Goal: Navigation & Orientation: Find specific page/section

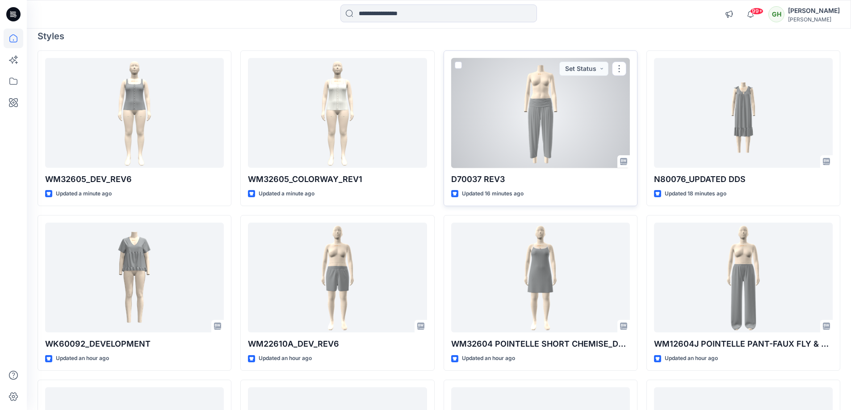
scroll to position [89, 0]
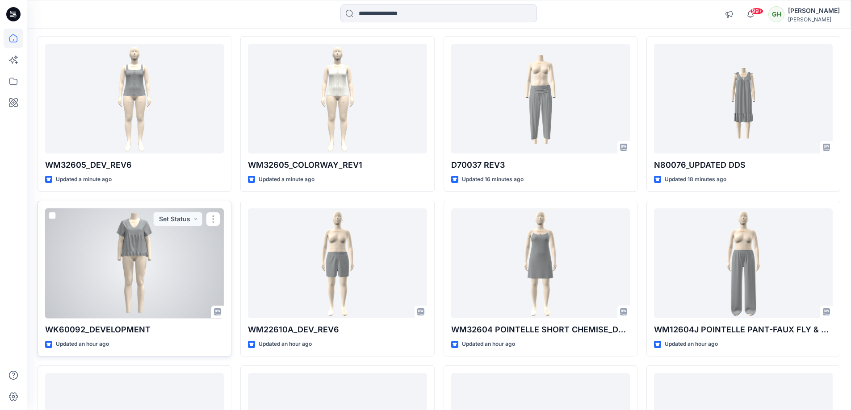
click at [109, 286] on div at bounding box center [134, 264] width 179 height 110
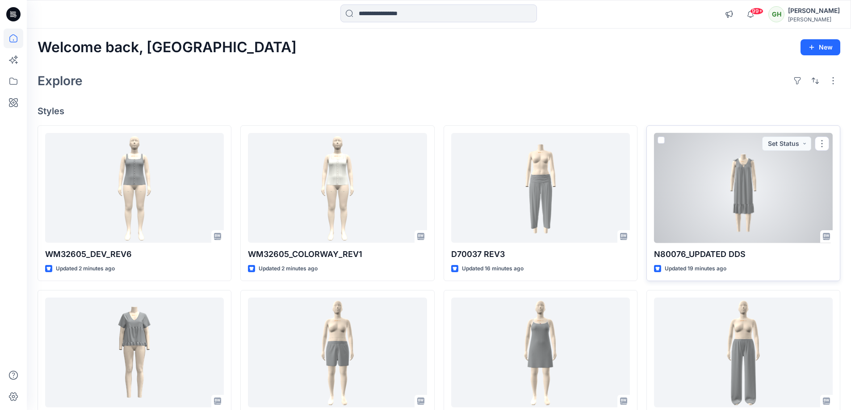
click at [675, 226] on div at bounding box center [743, 188] width 179 height 110
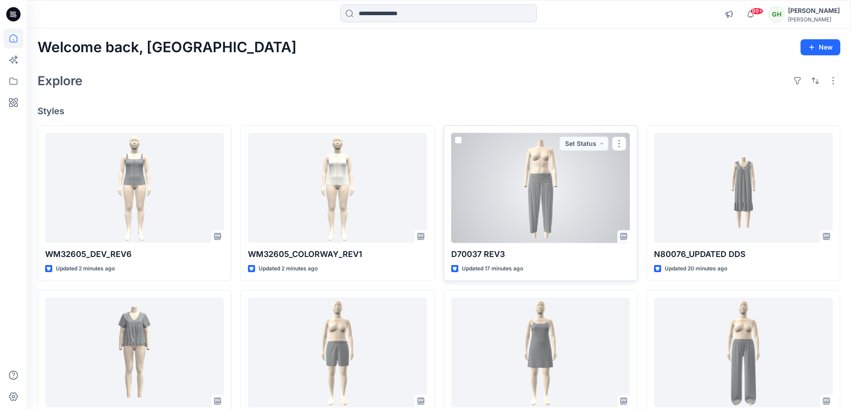
click at [457, 221] on div at bounding box center [540, 188] width 179 height 110
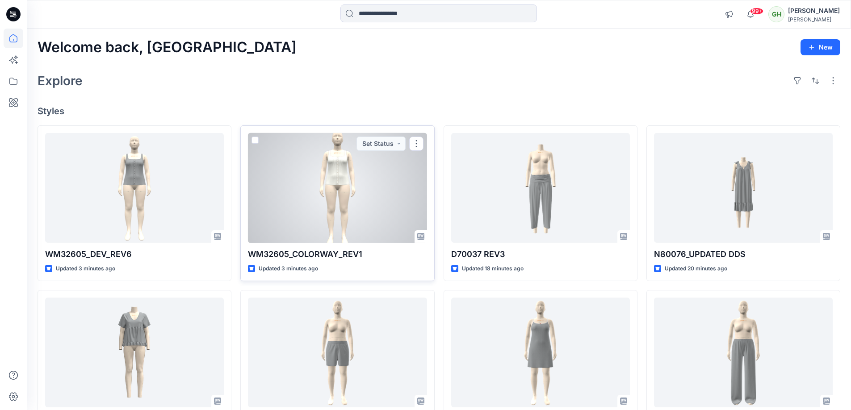
click at [372, 183] on div at bounding box center [337, 188] width 179 height 110
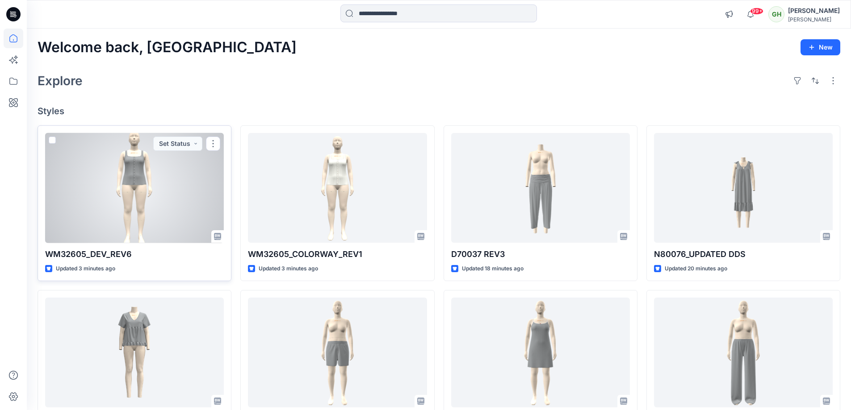
click at [185, 200] on div at bounding box center [134, 188] width 179 height 110
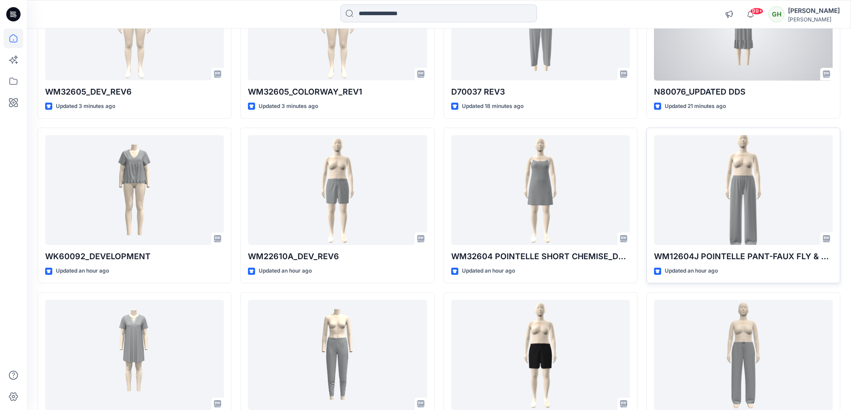
scroll to position [179, 0]
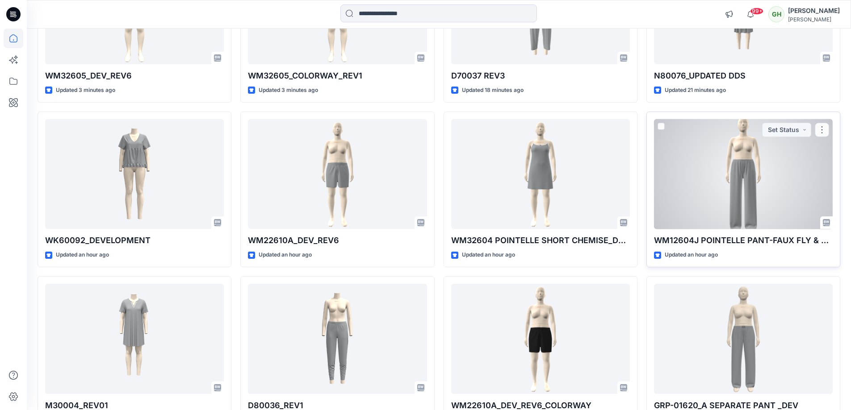
click at [720, 200] on div at bounding box center [743, 174] width 179 height 110
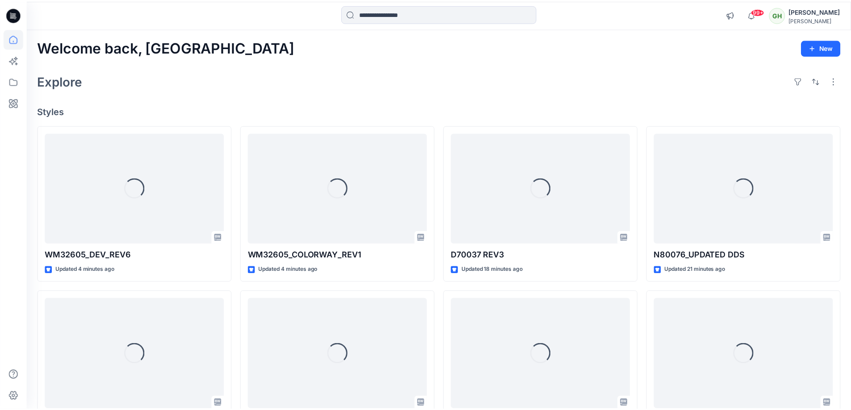
scroll to position [179, 0]
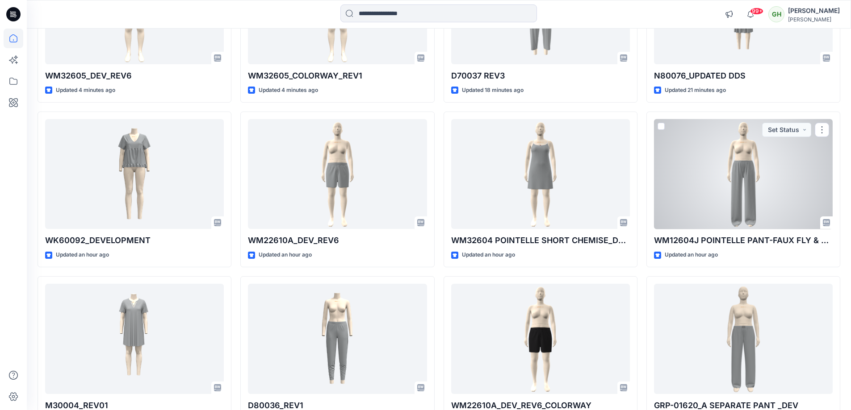
click at [677, 185] on div at bounding box center [743, 174] width 179 height 110
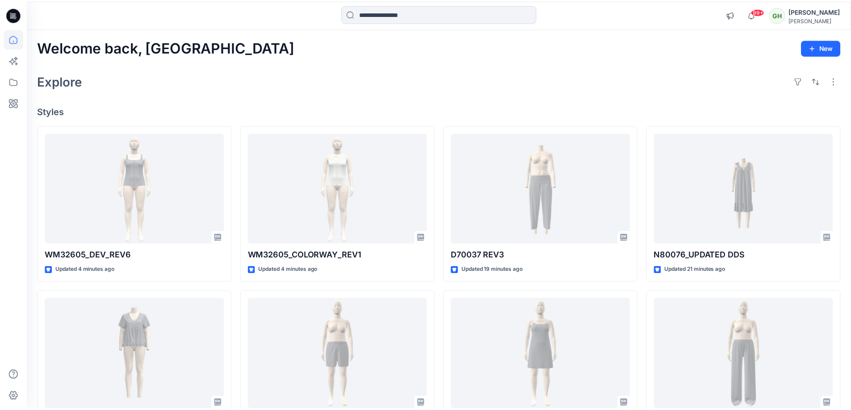
scroll to position [179, 0]
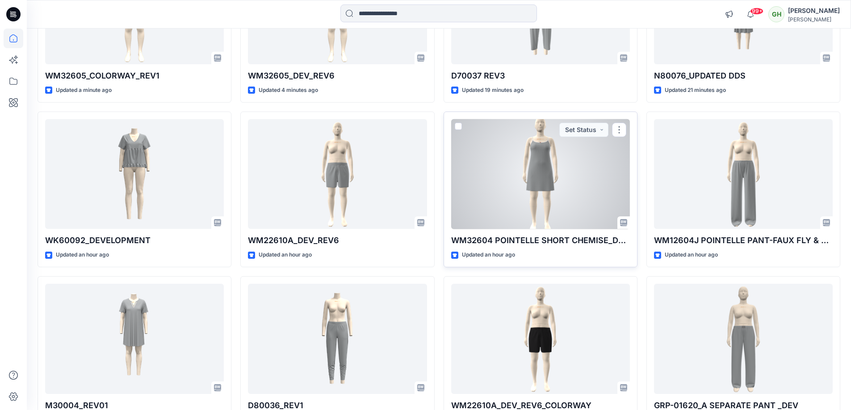
click at [560, 210] on div at bounding box center [540, 174] width 179 height 110
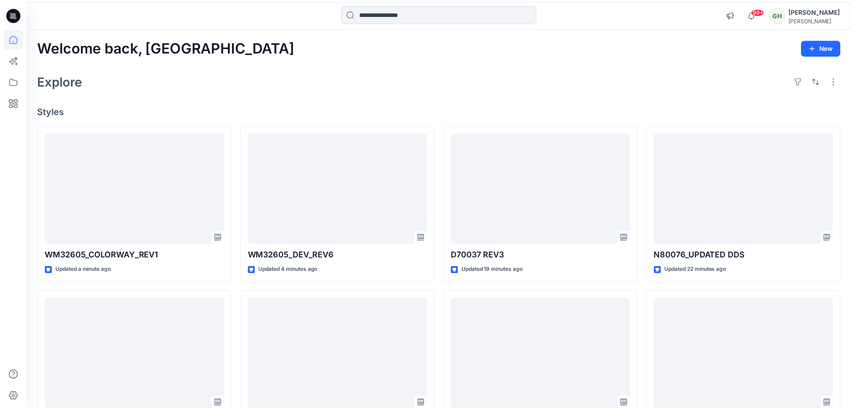
scroll to position [179, 0]
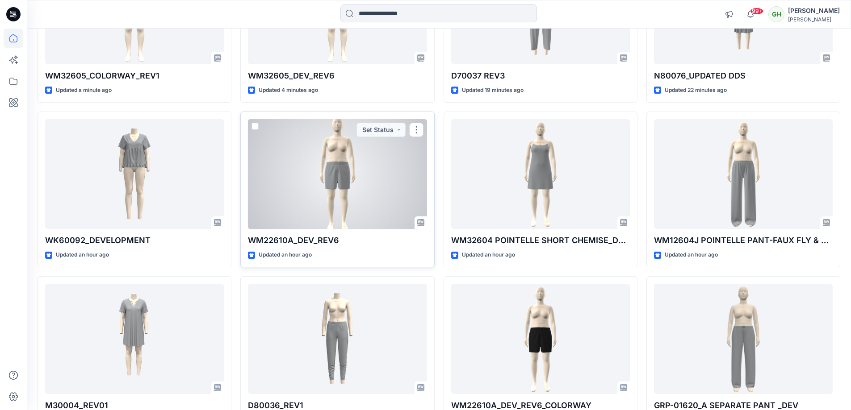
click at [324, 205] on div at bounding box center [337, 174] width 179 height 110
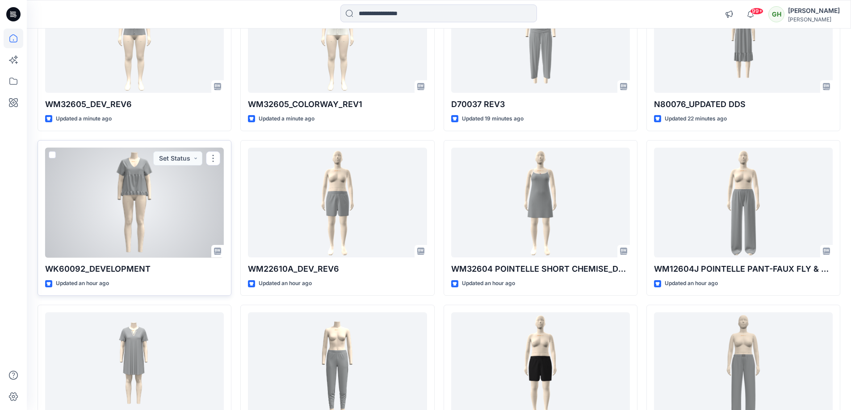
scroll to position [134, 0]
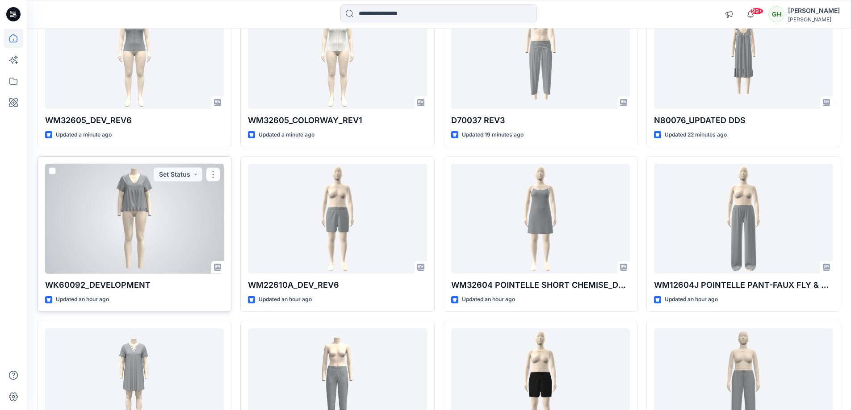
click at [137, 191] on div at bounding box center [134, 219] width 179 height 110
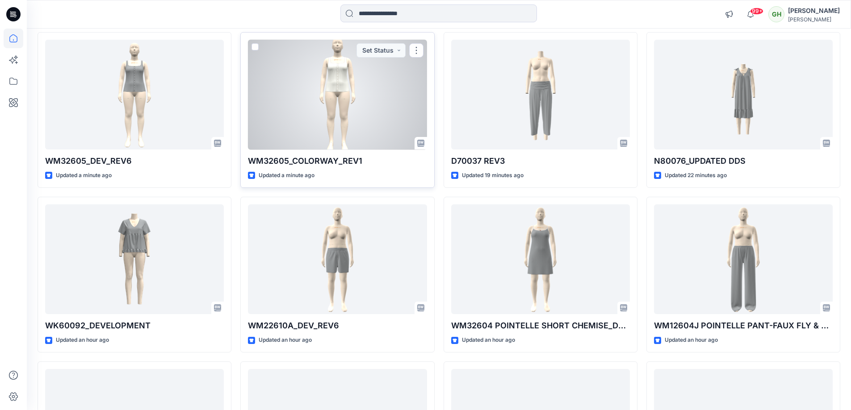
scroll to position [45, 0]
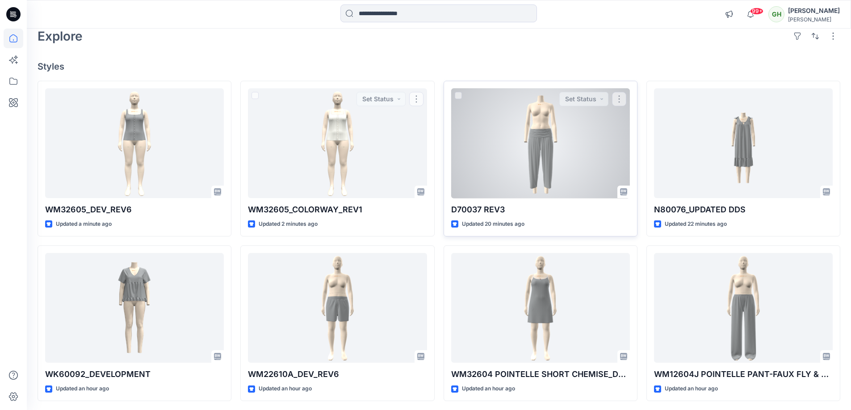
click at [546, 205] on p "D70037 REV3" at bounding box center [540, 210] width 179 height 13
click at [563, 131] on div at bounding box center [540, 143] width 179 height 110
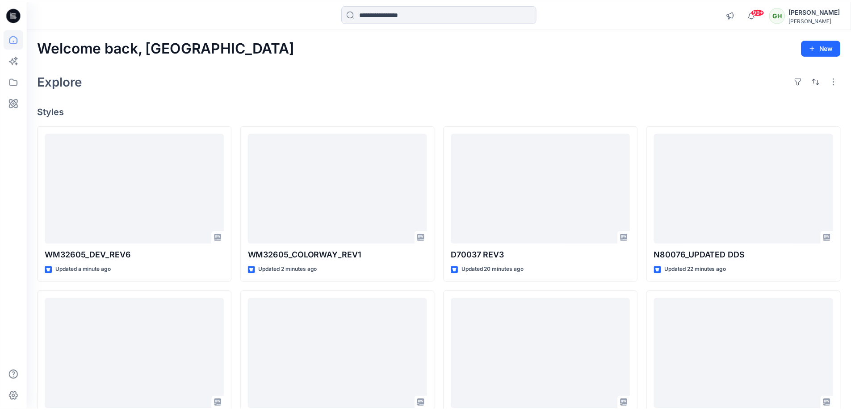
scroll to position [45, 0]
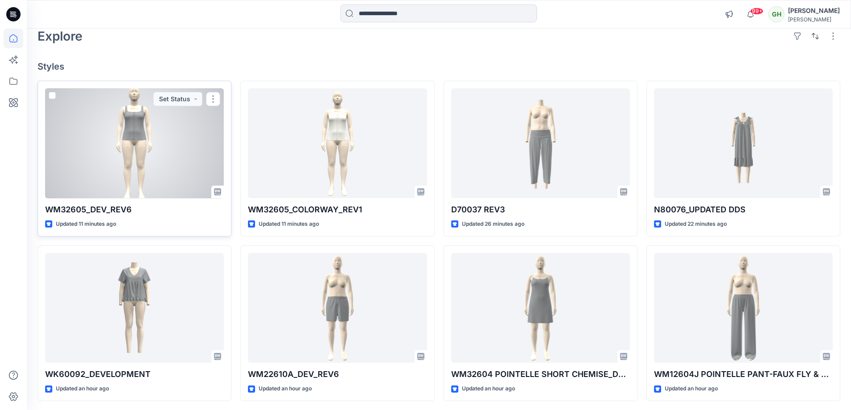
click at [201, 179] on div at bounding box center [134, 143] width 179 height 110
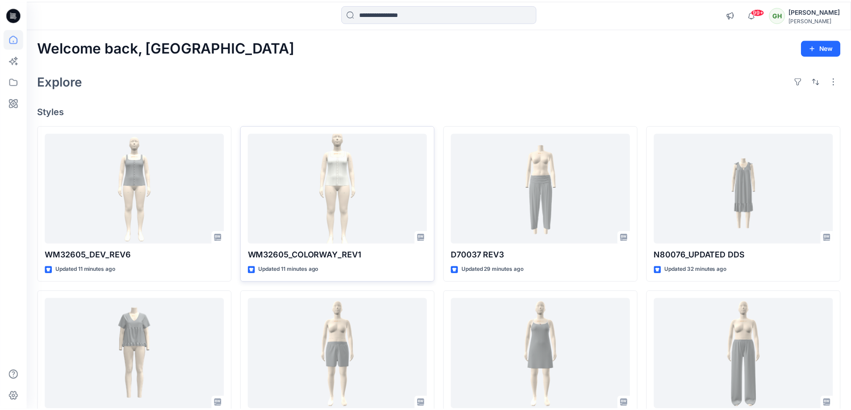
scroll to position [45, 0]
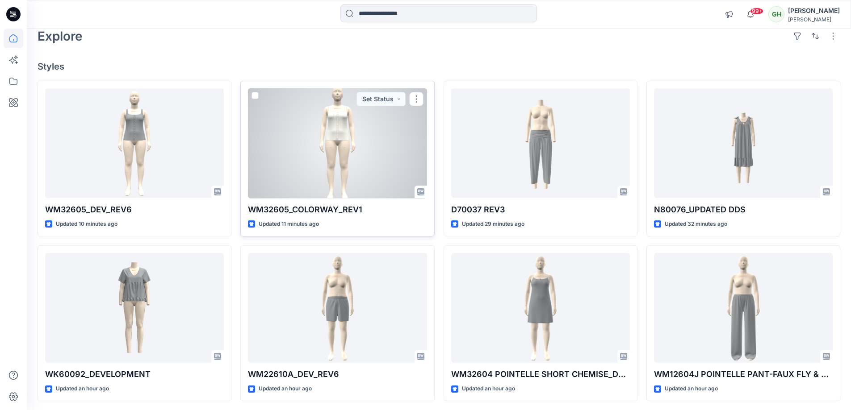
click at [354, 162] on div at bounding box center [337, 143] width 179 height 110
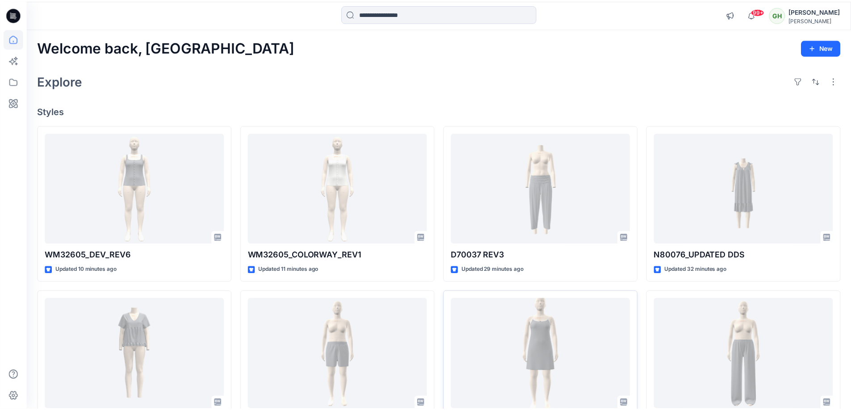
scroll to position [45, 0]
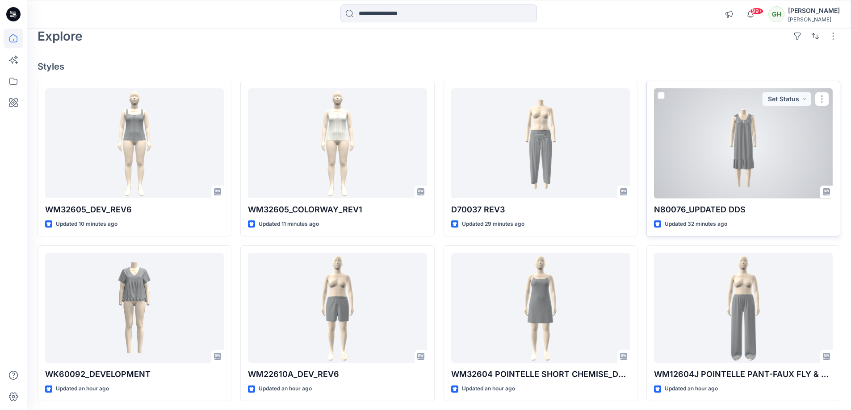
click at [703, 176] on div at bounding box center [743, 143] width 179 height 110
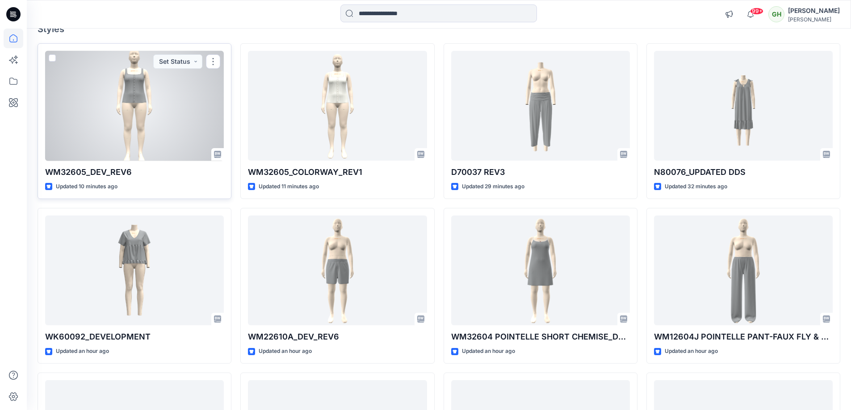
scroll to position [134, 0]
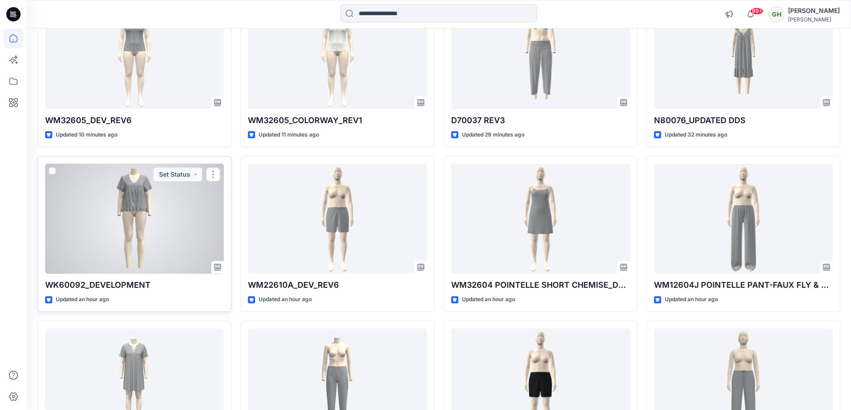
click at [183, 201] on div at bounding box center [134, 219] width 179 height 110
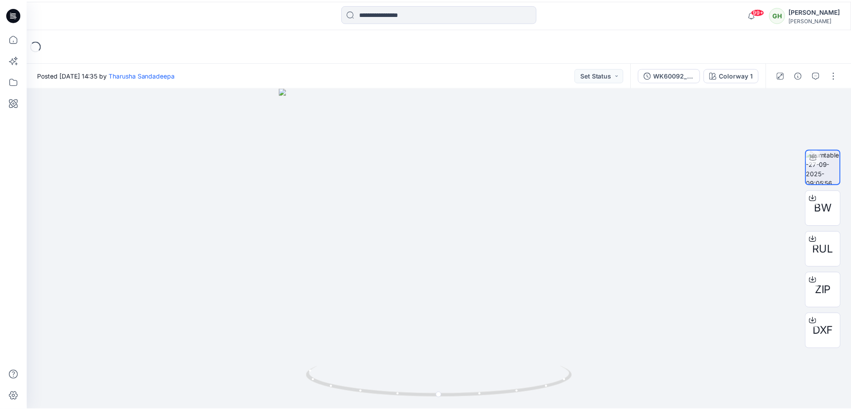
scroll to position [134, 0]
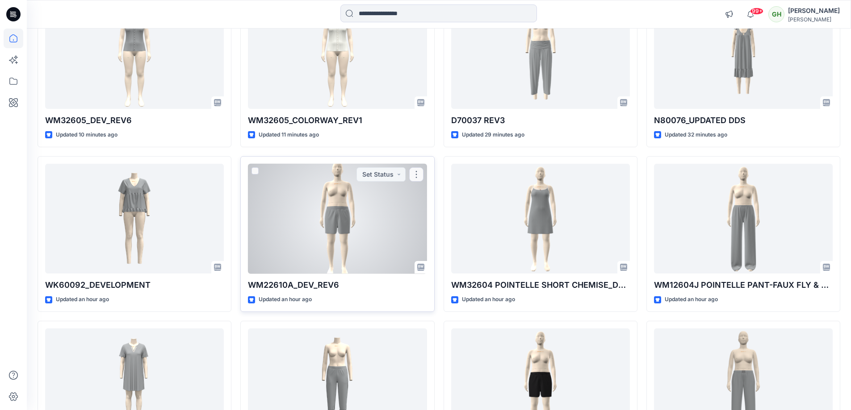
click at [328, 255] on div at bounding box center [337, 219] width 179 height 110
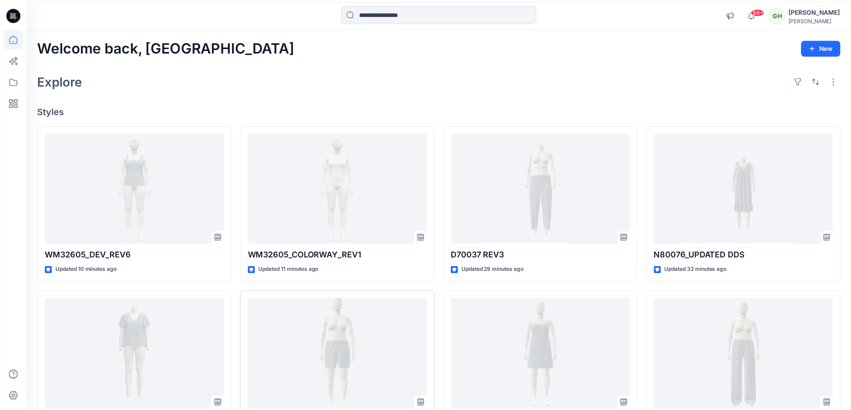
scroll to position [134, 0]
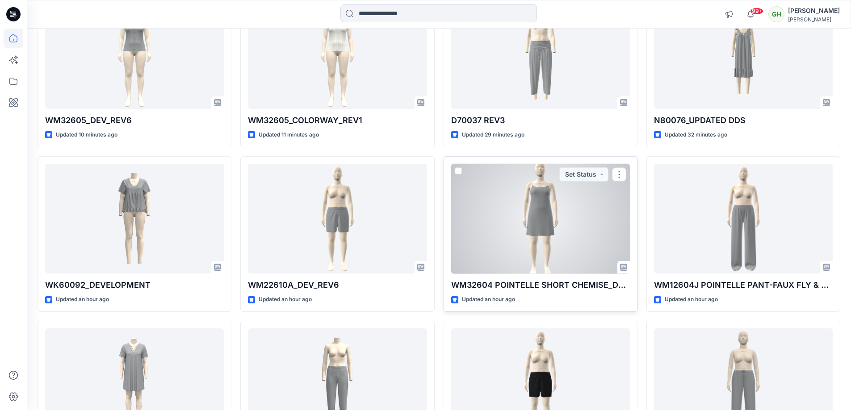
click at [513, 232] on div at bounding box center [540, 219] width 179 height 110
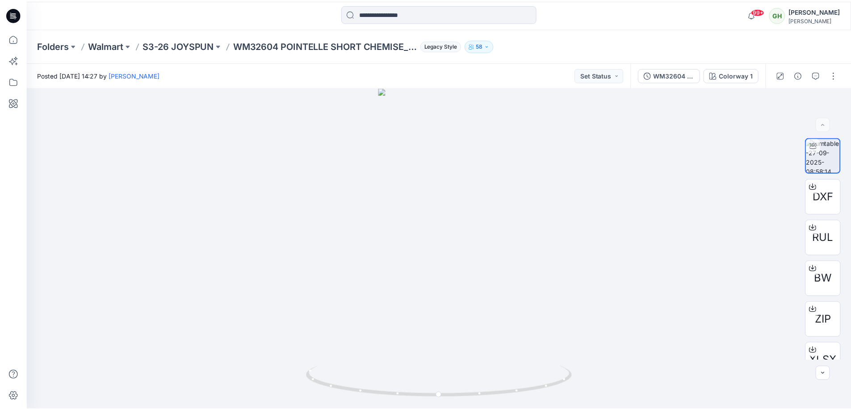
scroll to position [134, 0]
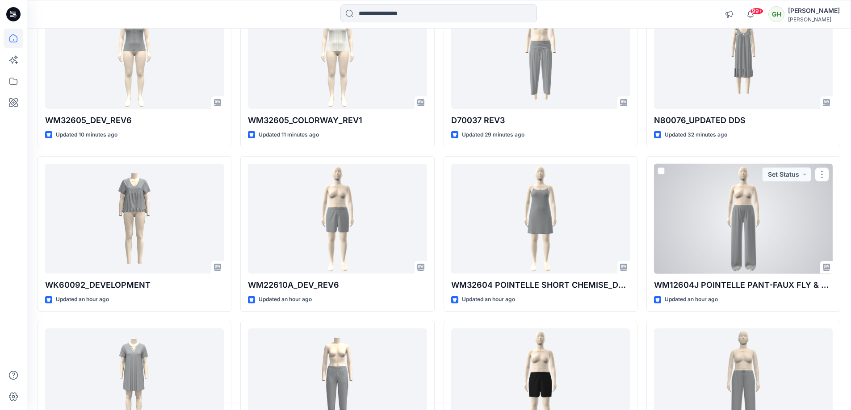
click at [741, 244] on div at bounding box center [743, 219] width 179 height 110
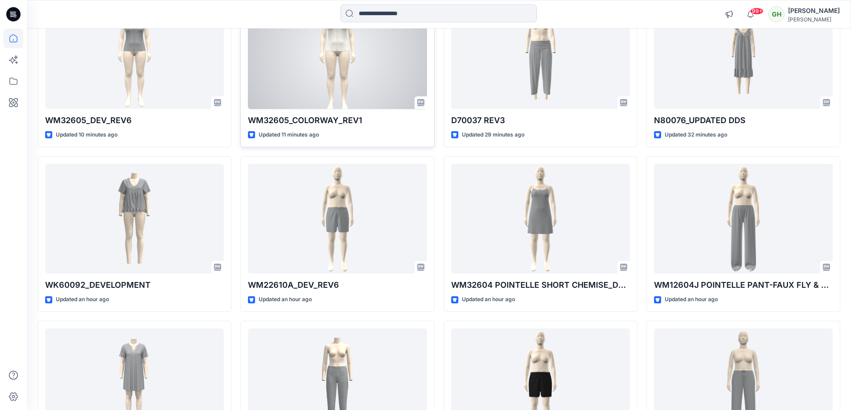
scroll to position [243, 0]
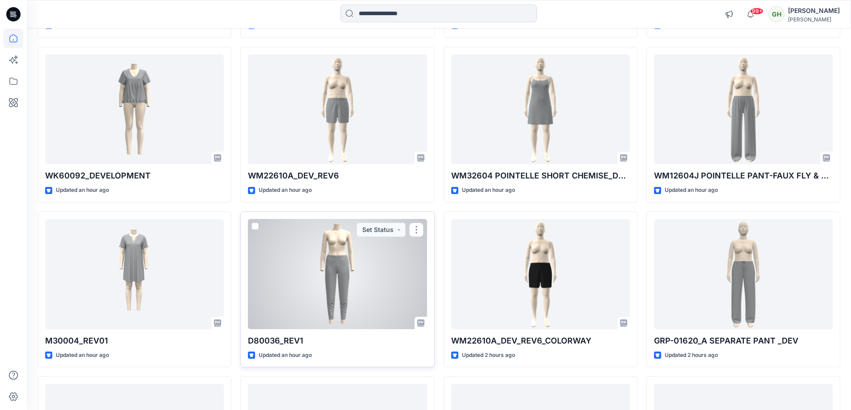
click at [356, 259] on div at bounding box center [337, 274] width 179 height 110
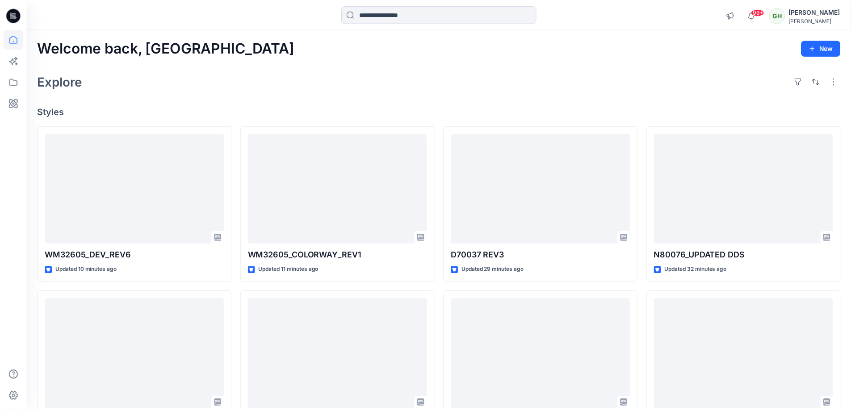
scroll to position [243, 0]
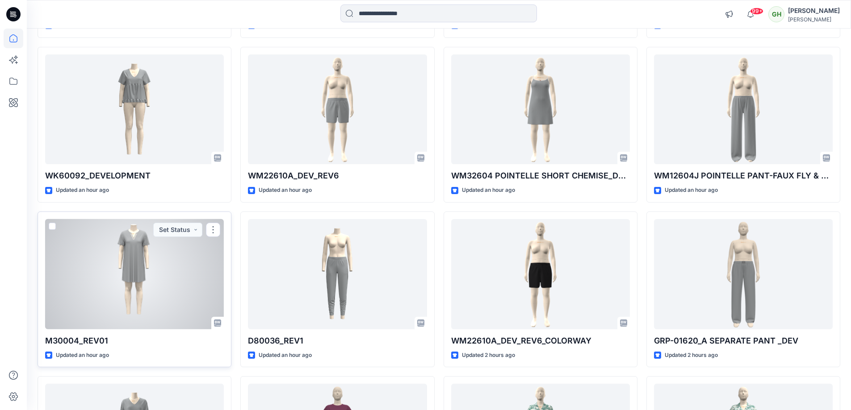
click at [105, 284] on div at bounding box center [134, 274] width 179 height 110
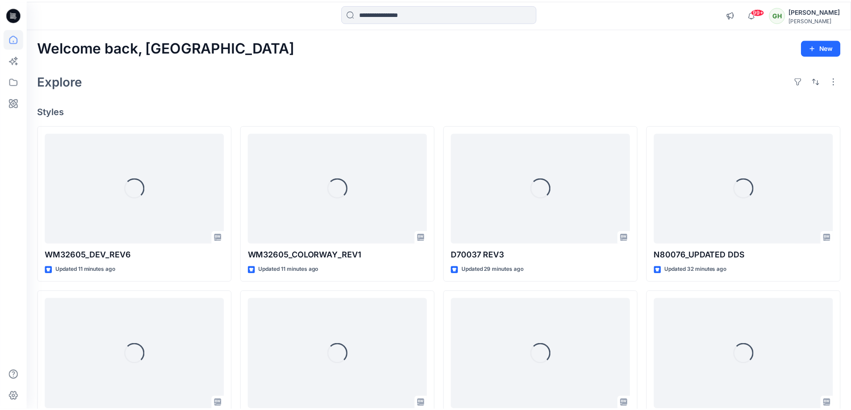
scroll to position [243, 0]
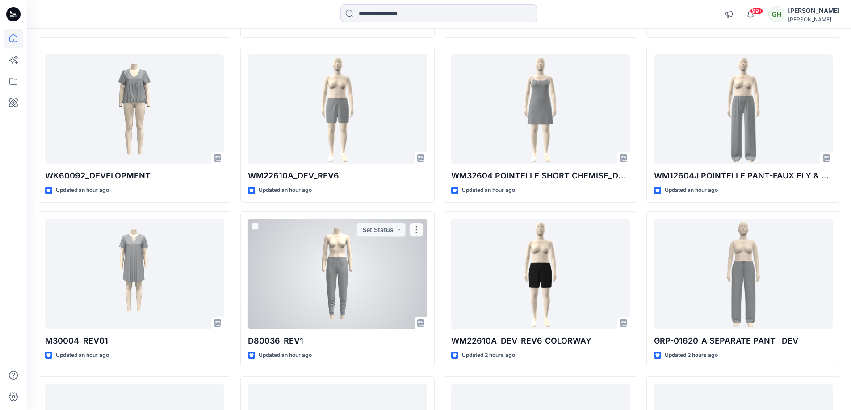
drag, startPoint x: 299, startPoint y: 248, endPoint x: 295, endPoint y: 236, distance: 12.6
click at [299, 248] on div at bounding box center [337, 274] width 179 height 110
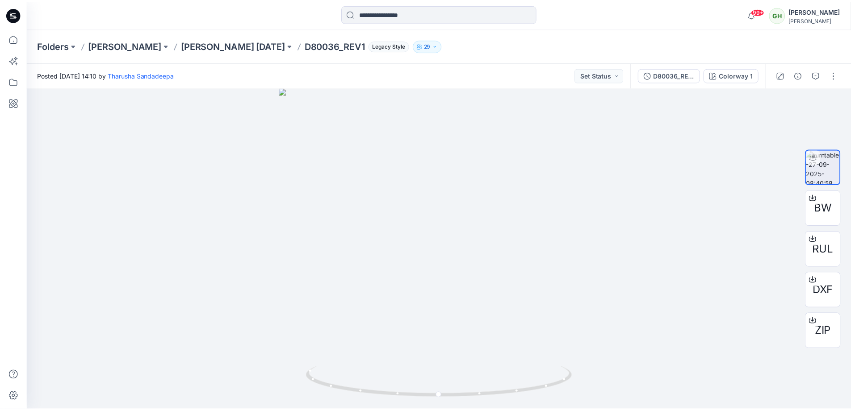
scroll to position [243, 0]
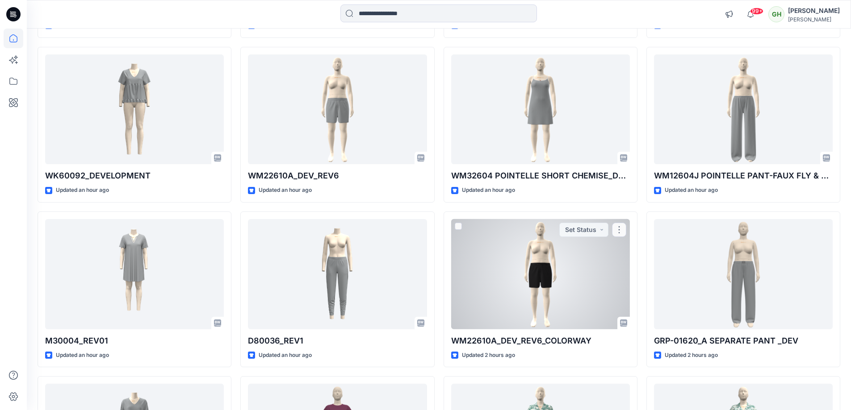
click at [491, 242] on div at bounding box center [540, 274] width 179 height 110
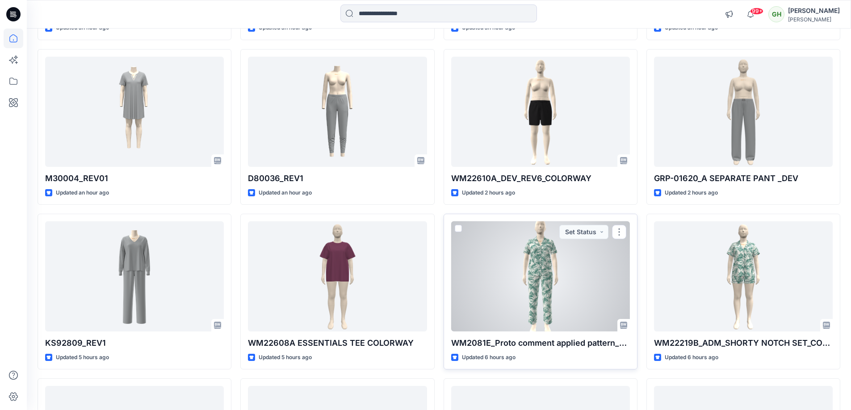
scroll to position [422, 0]
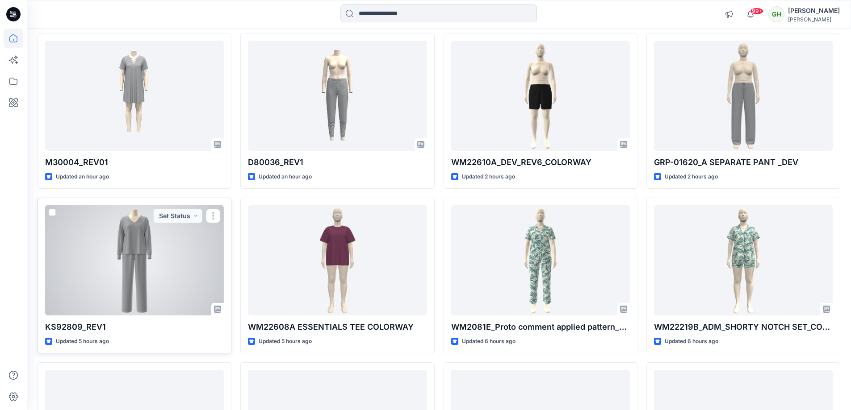
click at [183, 239] on div at bounding box center [134, 260] width 179 height 110
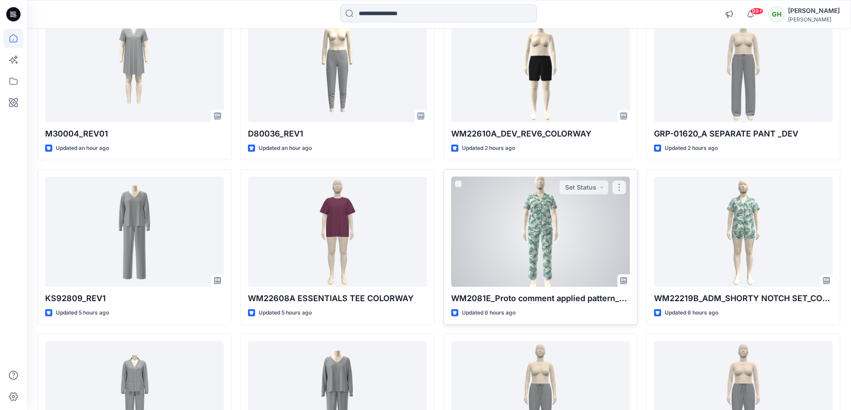
scroll to position [467, 0]
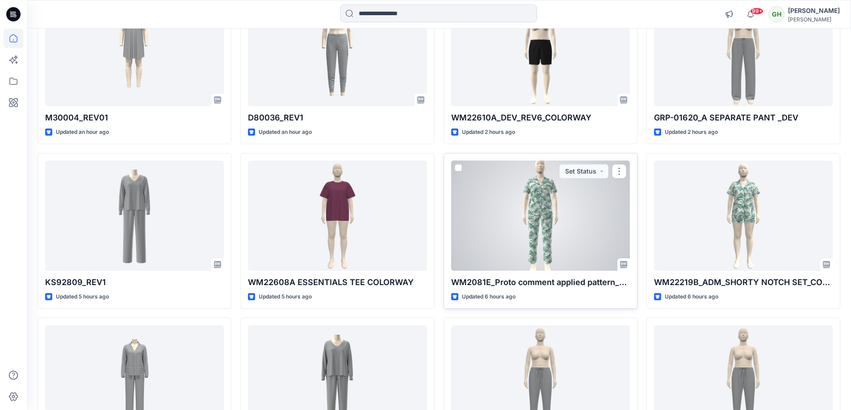
click at [561, 236] on div at bounding box center [540, 216] width 179 height 110
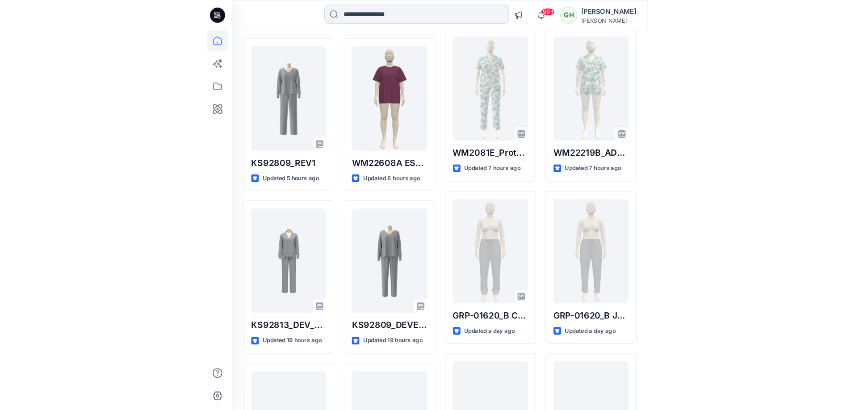
scroll to position [149, 0]
